Goal: Task Accomplishment & Management: Use online tool/utility

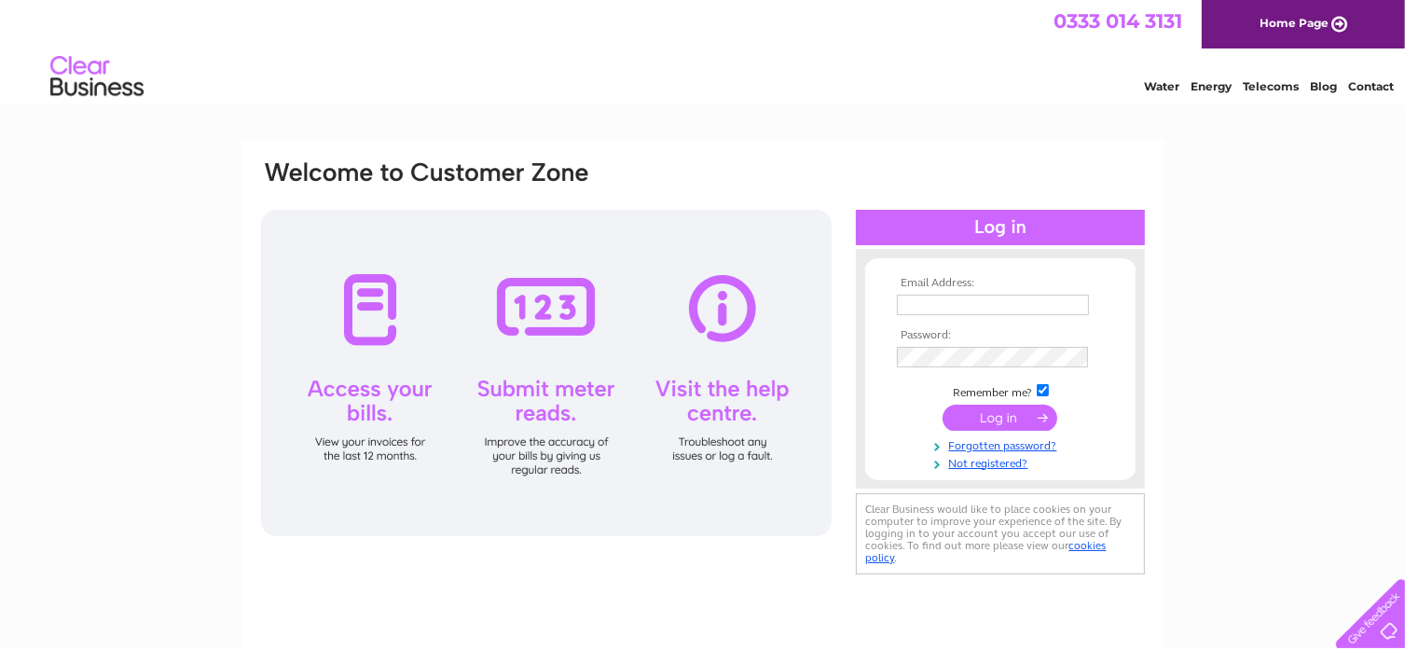
type input "carol_searcy@hotmail.com"
click at [1001, 413] on input "submit" at bounding box center [1000, 418] width 115 height 26
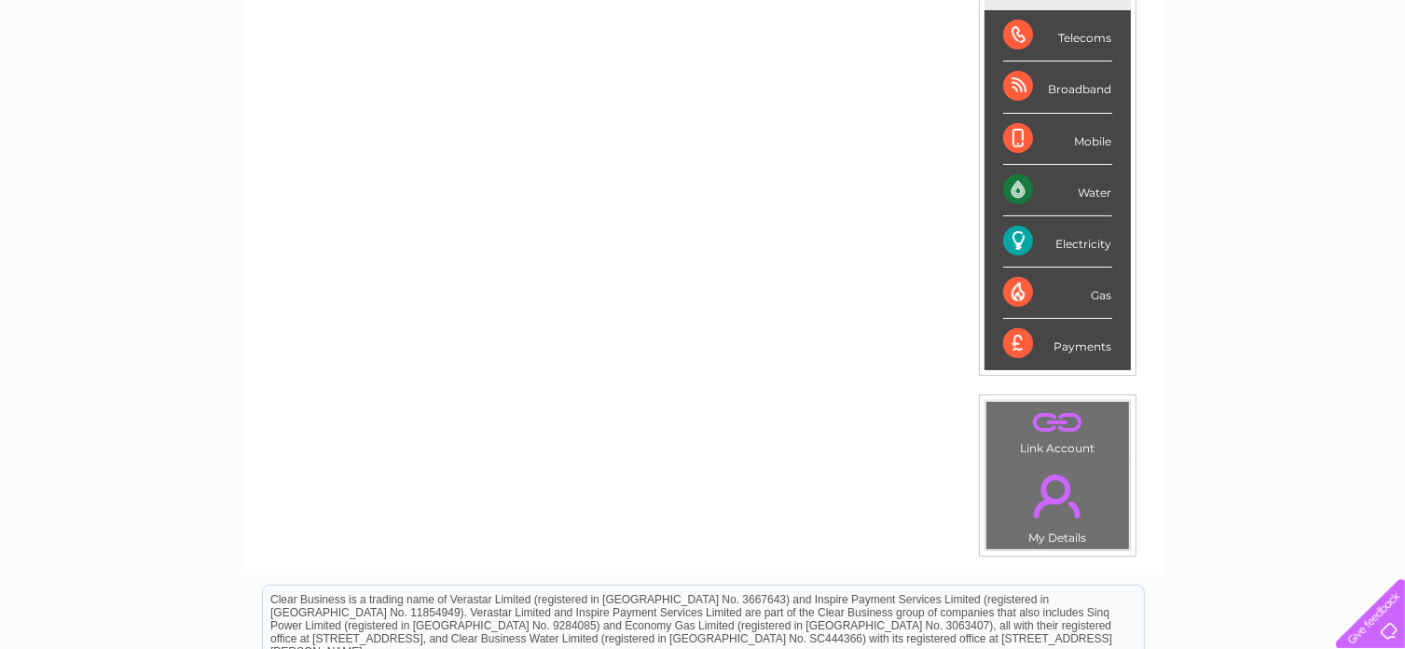
scroll to position [298, 0]
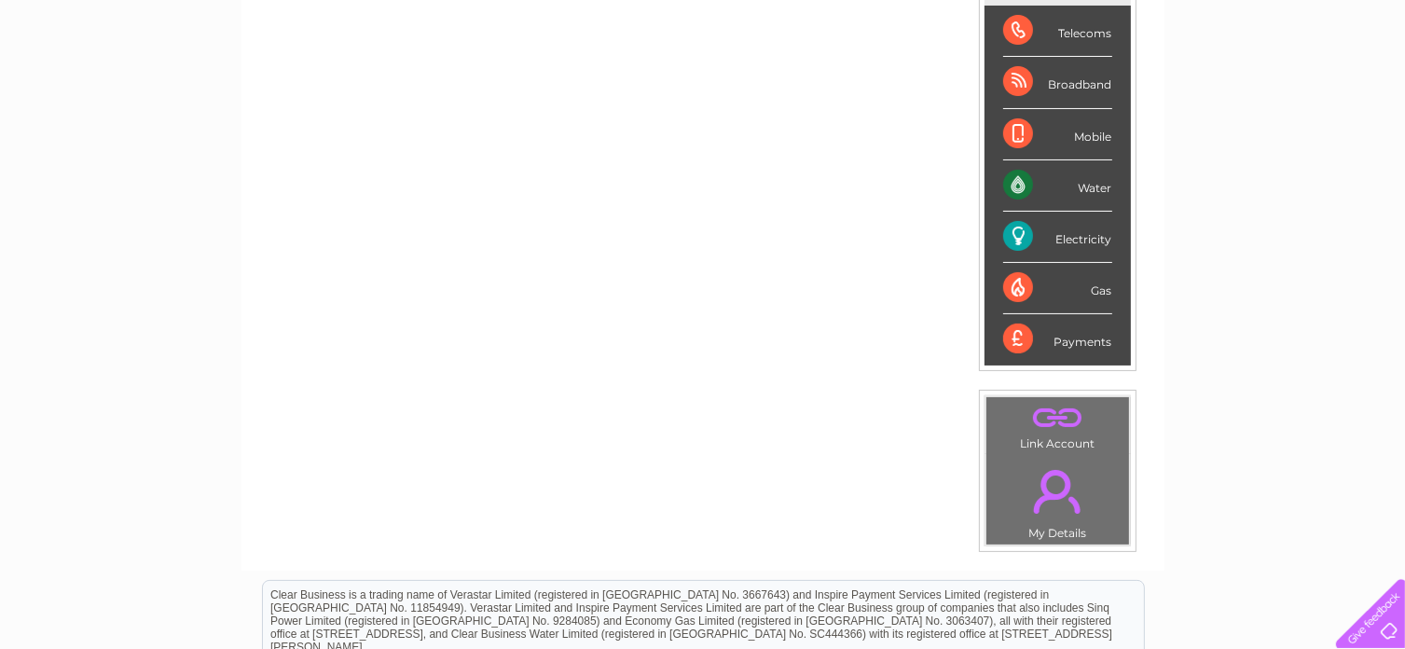
click at [1086, 178] on div "Water" at bounding box center [1057, 185] width 109 height 51
click at [1267, 172] on div "My Clear Business Login Details My Details My Preferences Link Account My Accou…" at bounding box center [702, 365] width 1405 height 1048
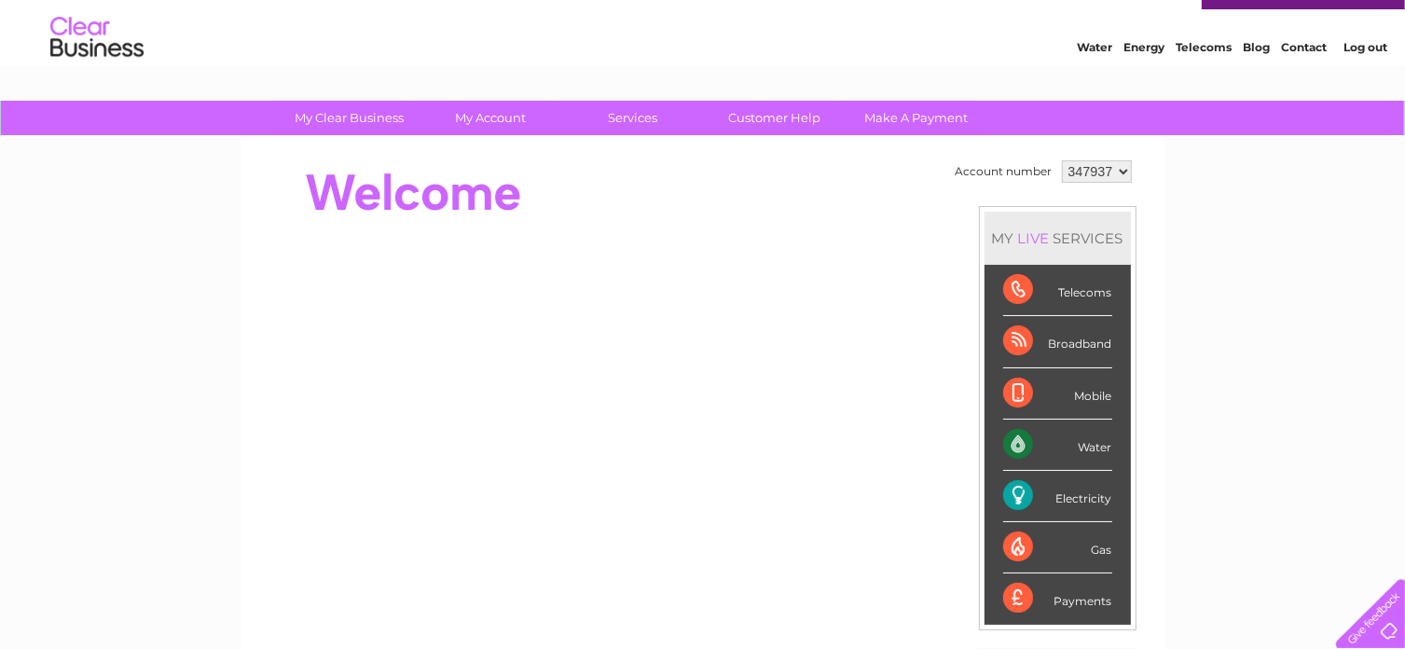
scroll to position [37, 0]
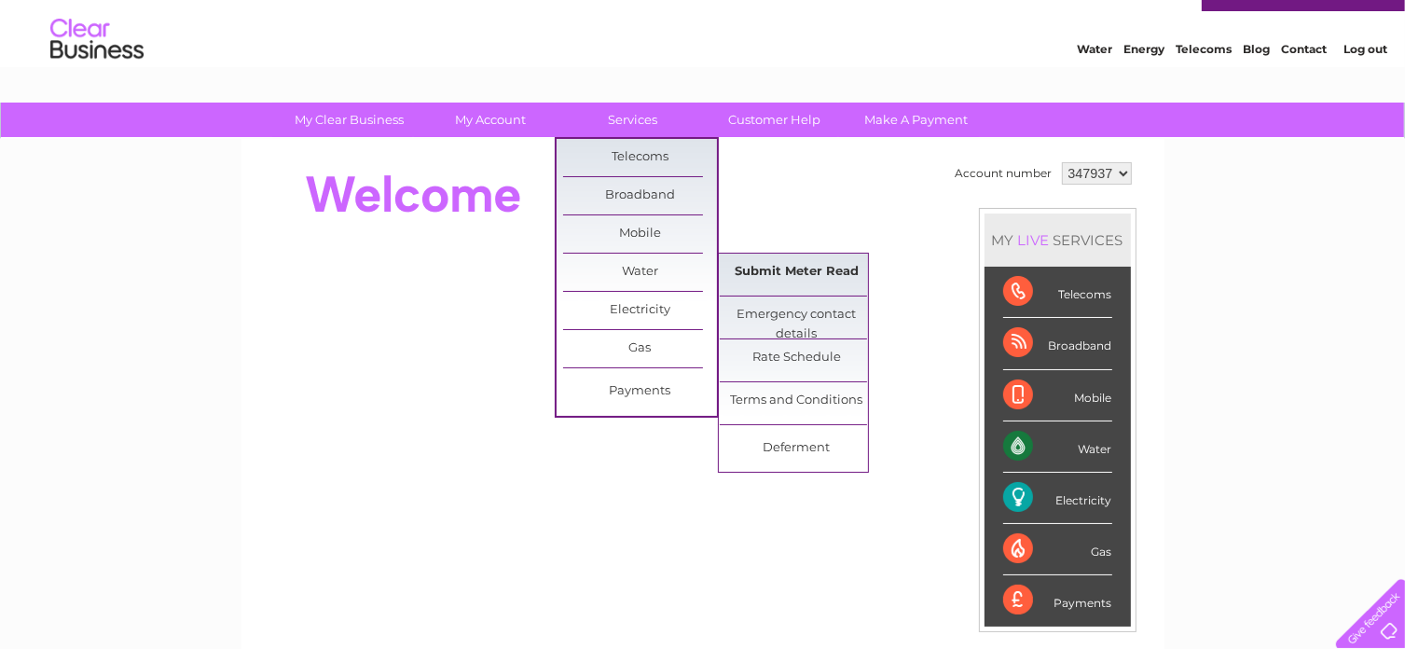
click at [760, 271] on link "Submit Meter Read" at bounding box center [797, 272] width 154 height 37
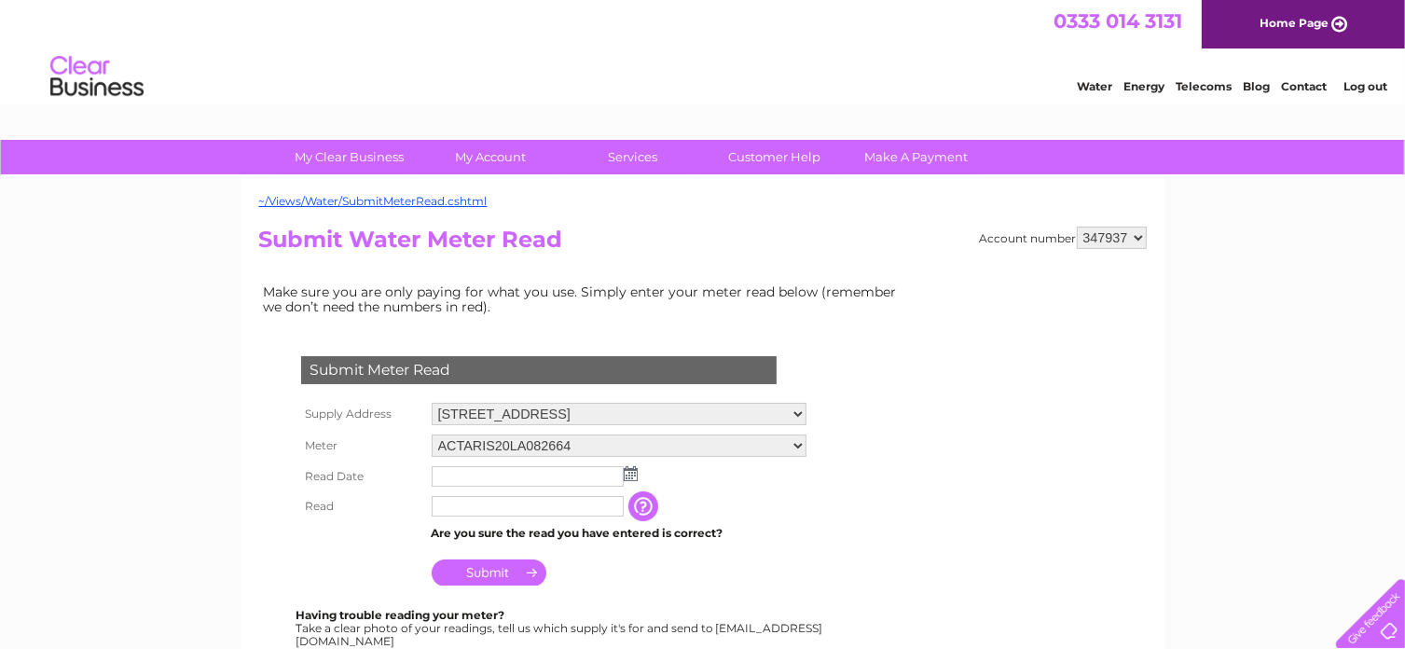
click at [629, 473] on img at bounding box center [631, 473] width 14 height 15
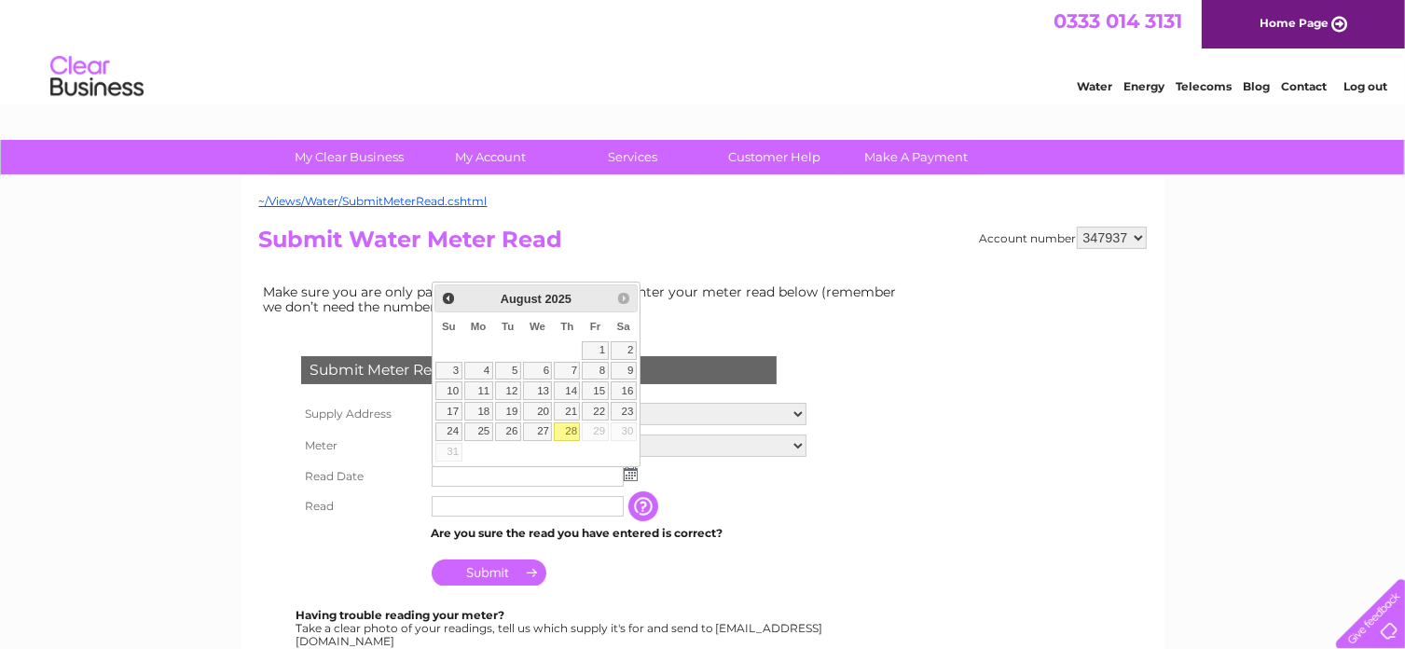
click at [573, 434] on link "28" at bounding box center [567, 431] width 26 height 19
type input "[DATE]"
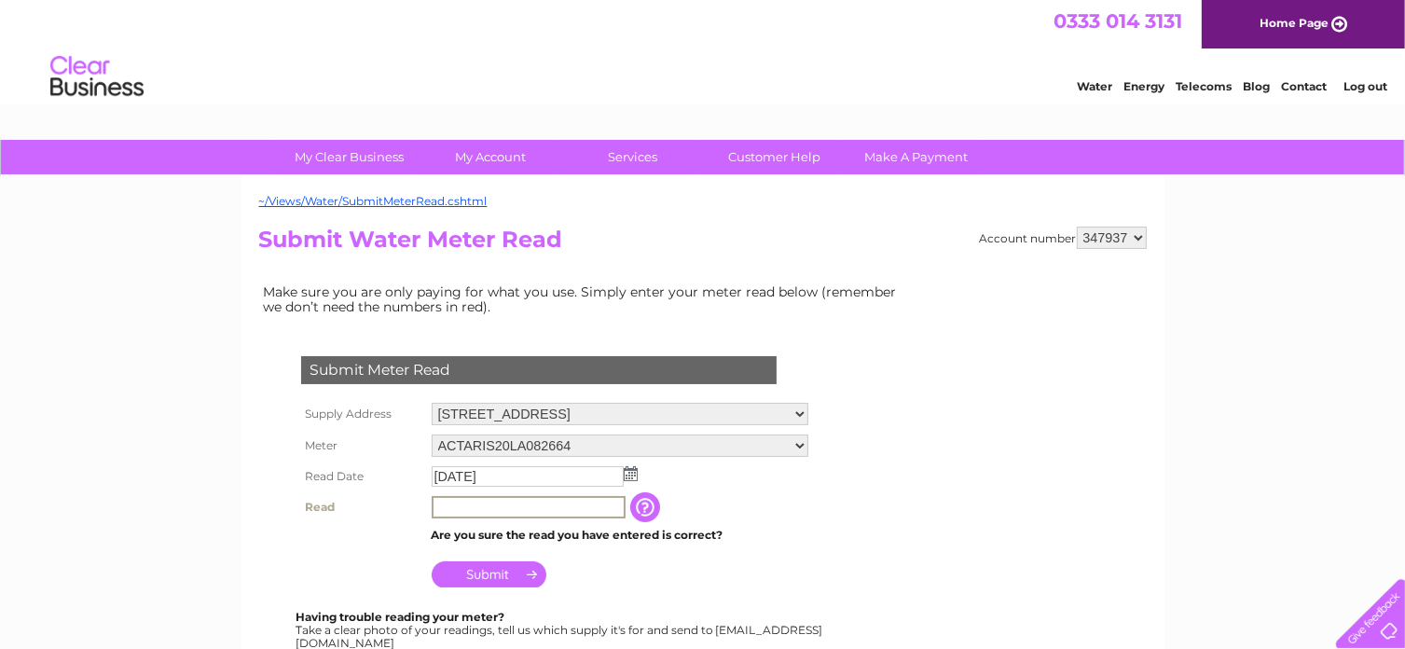
click at [541, 511] on input "text" at bounding box center [529, 507] width 194 height 22
type input "333"
click at [507, 568] on input "Submit" at bounding box center [489, 574] width 115 height 26
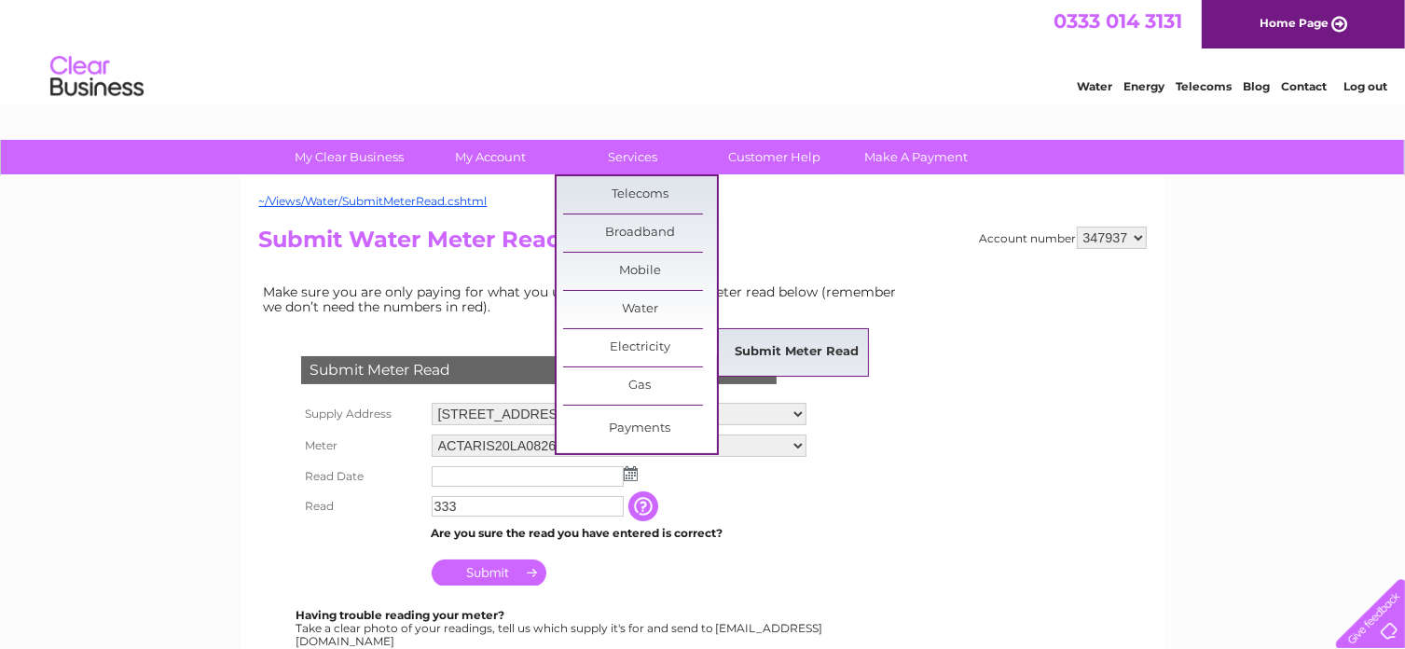
click at [779, 361] on link "Submit Meter Read" at bounding box center [797, 352] width 154 height 37
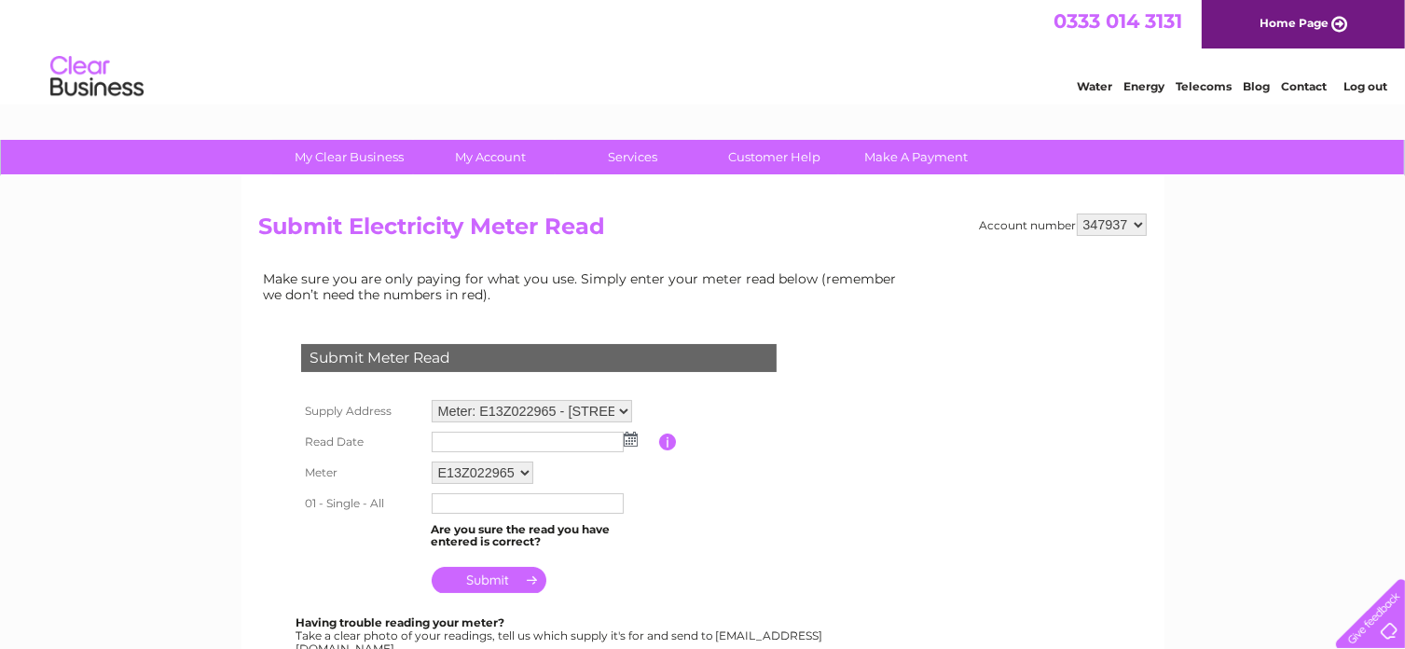
click at [630, 441] on img at bounding box center [631, 439] width 14 height 15
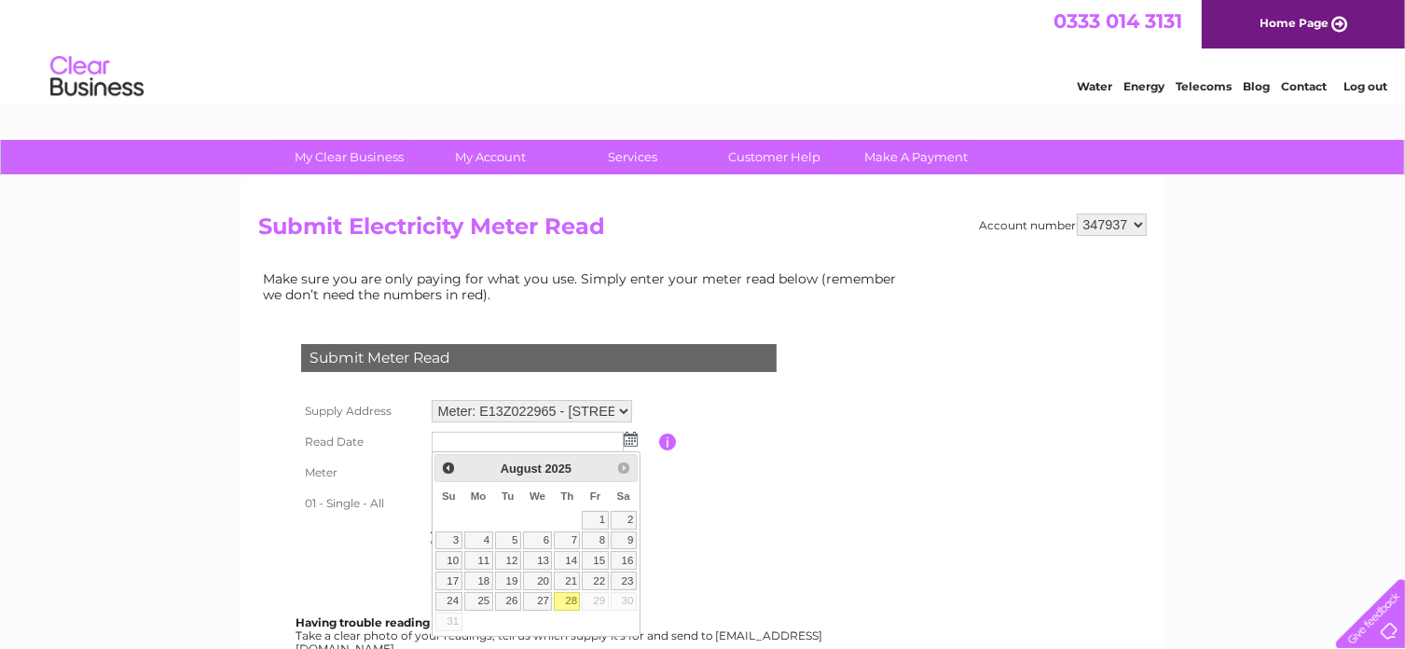
click at [573, 596] on link "28" at bounding box center [567, 601] width 26 height 19
type input "2025/08/28"
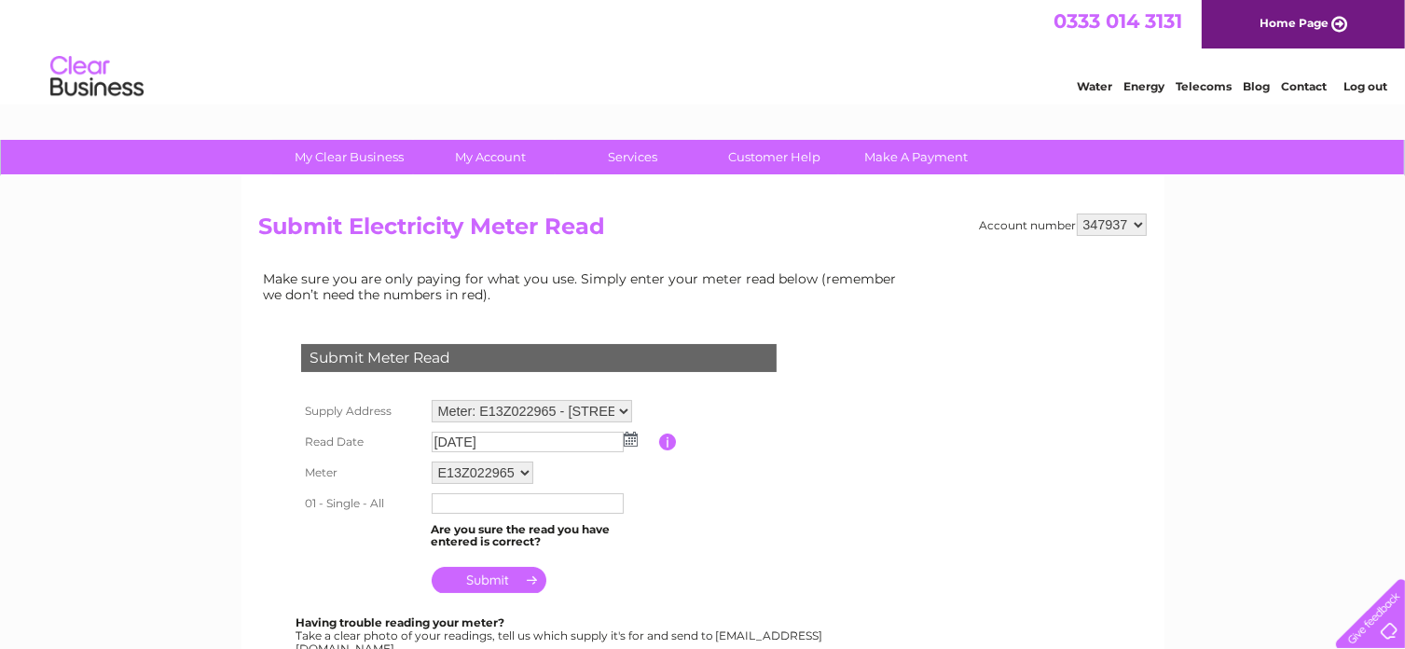
click at [570, 506] on input "text" at bounding box center [528, 503] width 192 height 21
type input "42896"
click at [506, 573] on input "submit" at bounding box center [489, 580] width 115 height 26
